Goal: Find specific page/section: Find specific page/section

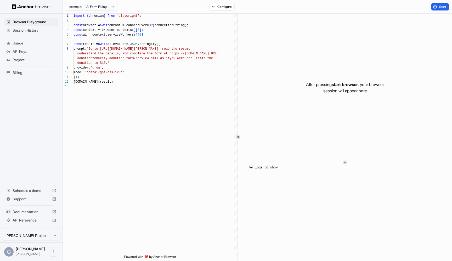
scroll to position [33, 0]
click at [30, 31] on span "Session History" at bounding box center [35, 30] width 44 height 5
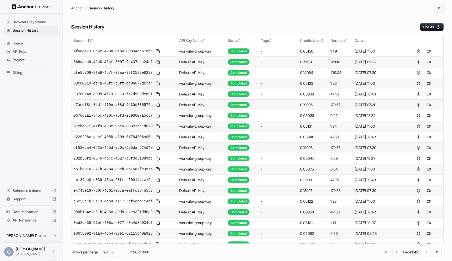
click at [154, 11] on div "Anchor Session History" at bounding box center [257, 6] width 373 height 13
click at [429, 61] on button at bounding box center [429, 62] width 6 height 6
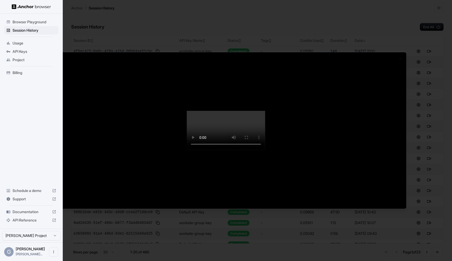
click at [199, 15] on div at bounding box center [226, 130] width 452 height 261
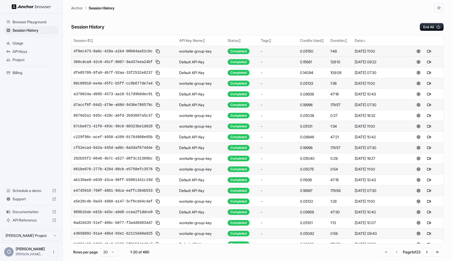
click at [429, 52] on button at bounding box center [429, 51] width 6 height 6
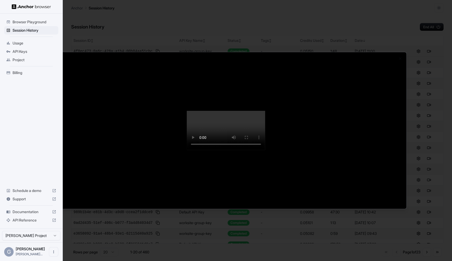
click at [344, 12] on div at bounding box center [226, 130] width 452 height 261
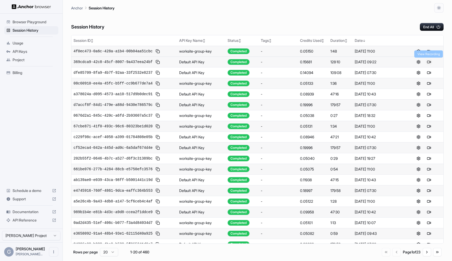
click at [429, 62] on button at bounding box center [429, 62] width 6 height 6
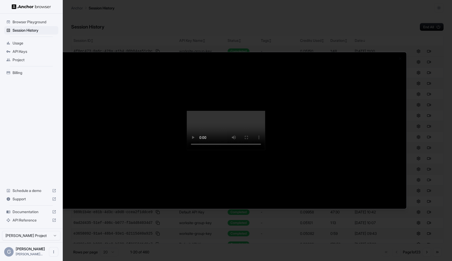
click at [250, 111] on video at bounding box center [226, 130] width 79 height 39
click at [30, 85] on div at bounding box center [226, 130] width 452 height 261
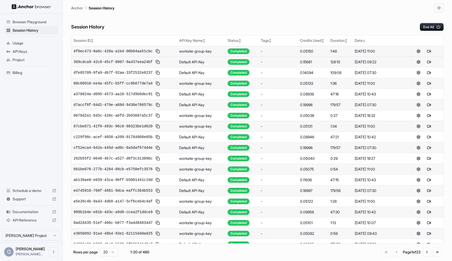
click at [430, 52] on button at bounding box center [429, 51] width 6 height 6
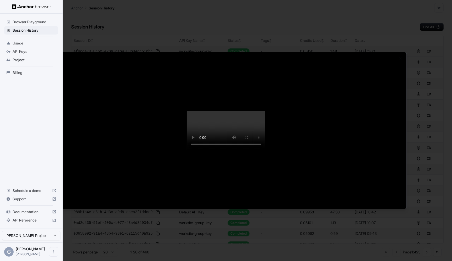
click at [36, 108] on div at bounding box center [226, 130] width 452 height 261
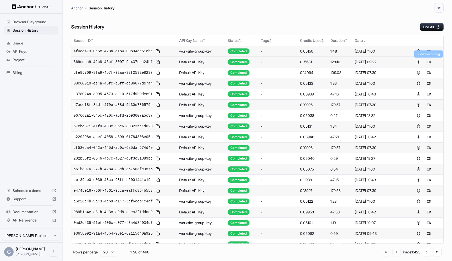
click at [429, 62] on button at bounding box center [429, 62] width 6 height 6
